Goal: Information Seeking & Learning: Learn about a topic

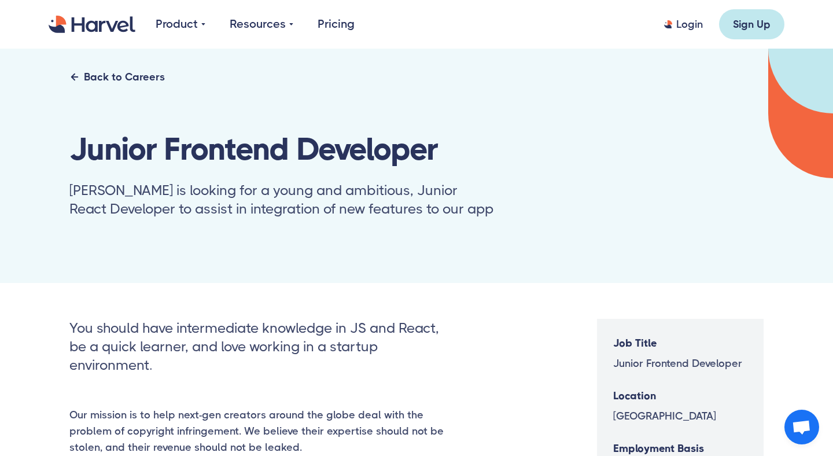
click at [158, 78] on div "Back to Careers" at bounding box center [124, 77] width 81 height 16
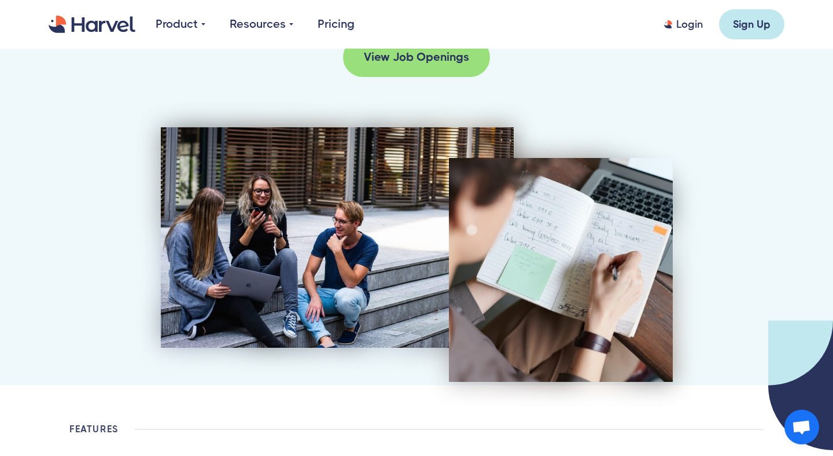
click at [426, 51] on div "View Job Openings" at bounding box center [416, 57] width 105 height 17
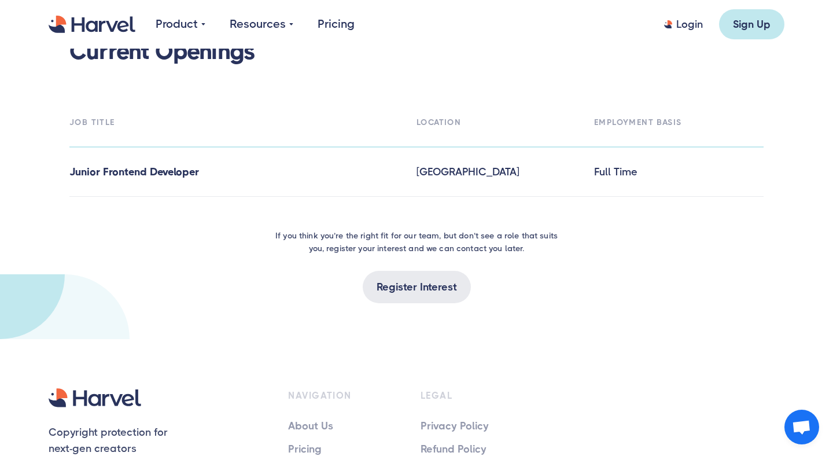
scroll to position [1740, 0]
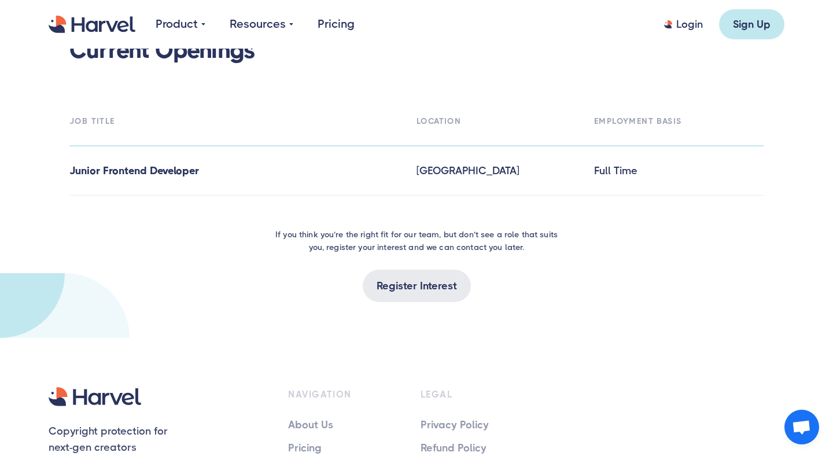
click at [168, 166] on h6 "Junior Frontend Developer" at bounding box center [238, 171] width 339 height 16
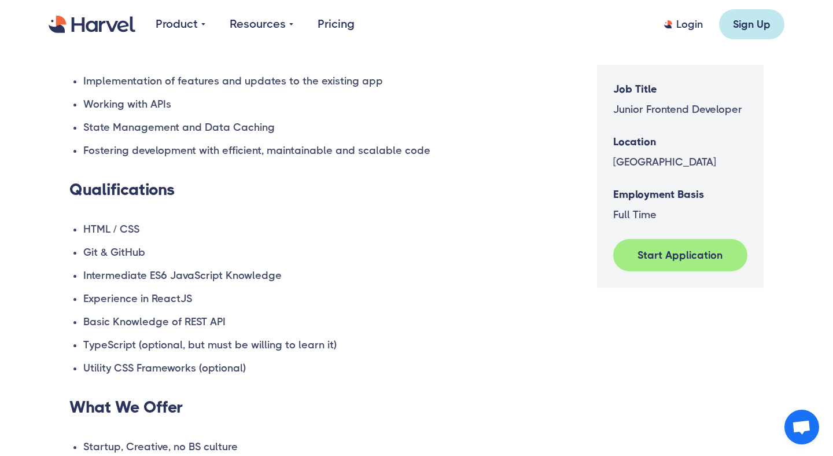
scroll to position [655, 0]
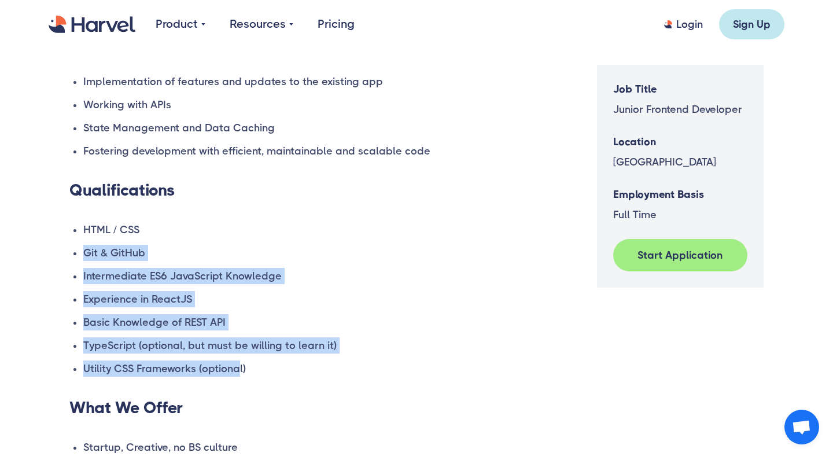
drag, startPoint x: 238, startPoint y: 227, endPoint x: 237, endPoint y: 363, distance: 135.9
click at [237, 364] on ul "HTML / CSS Git & GitHub Intermediate ES6 JavaScript Knowledge Experience in Rea…" at bounding box center [257, 299] width 376 height 155
click at [237, 363] on li "Utility CSS Frameworks (optional)" at bounding box center [264, 368] width 362 height 16
drag, startPoint x: 237, startPoint y: 366, endPoint x: 237, endPoint y: 196, distance: 170.1
click at [237, 195] on div "Our mission is to help next-gen creators around the globe deal with the problem…" at bounding box center [257, 149] width 376 height 794
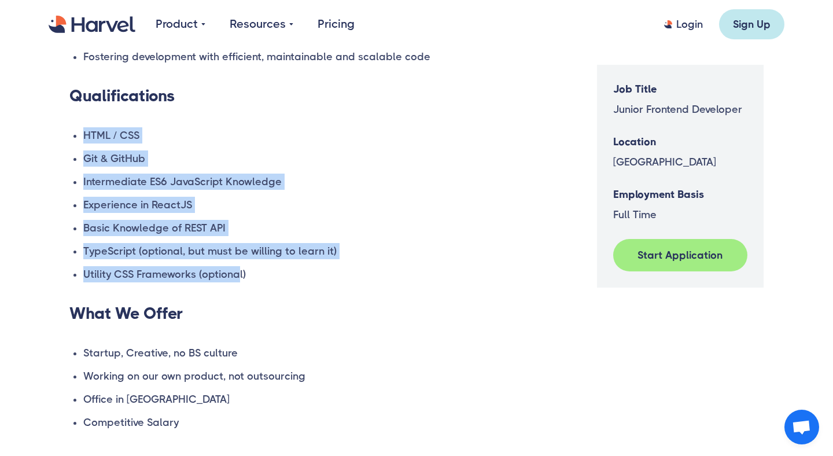
scroll to position [754, 0]
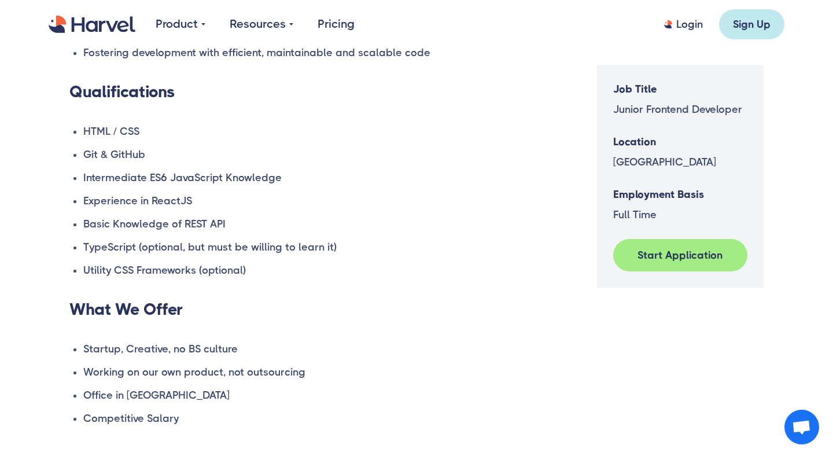
click at [237, 197] on li "Experience in ReactJS" at bounding box center [264, 201] width 362 height 16
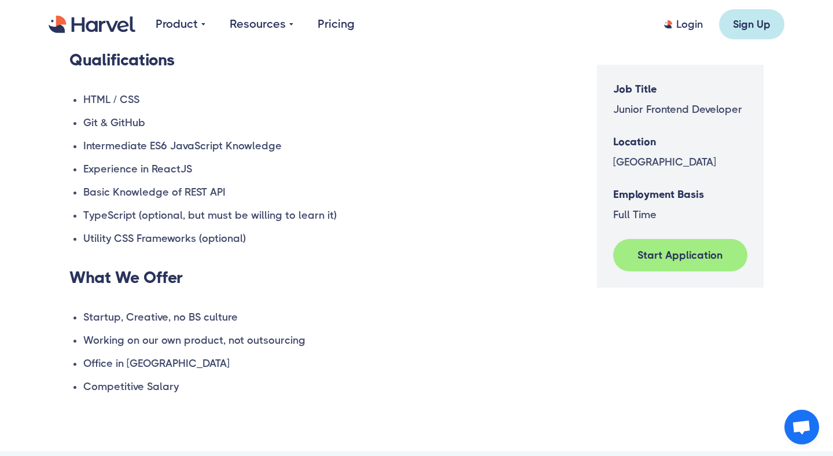
scroll to position [786, 0]
